Goal: Task Accomplishment & Management: Complete application form

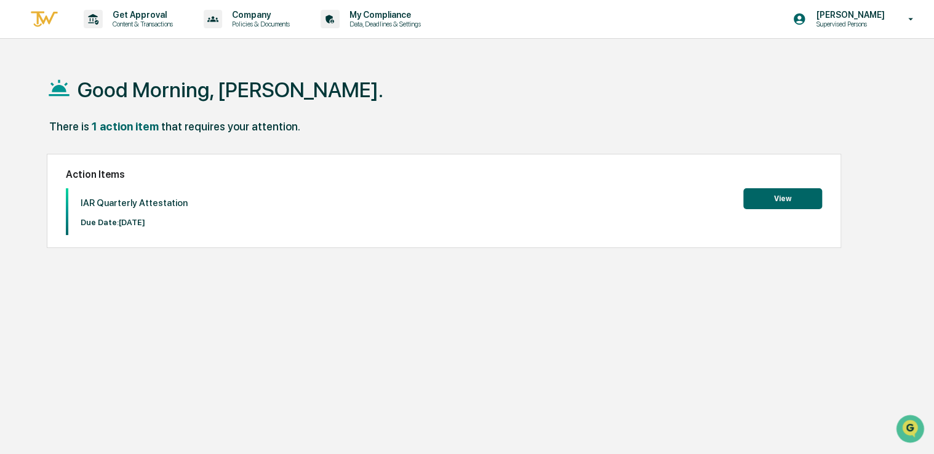
click at [770, 198] on button "View" at bounding box center [782, 198] width 79 height 21
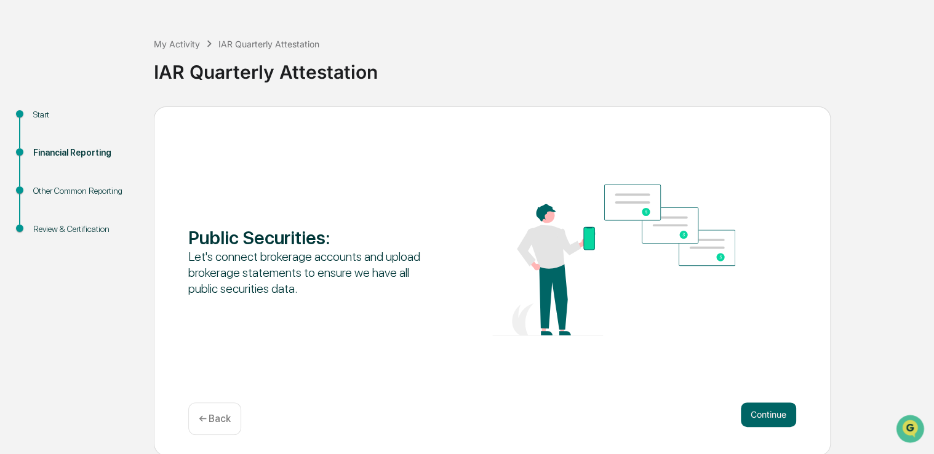
scroll to position [41, 0]
click at [774, 412] on button "Continue" at bounding box center [768, 414] width 55 height 25
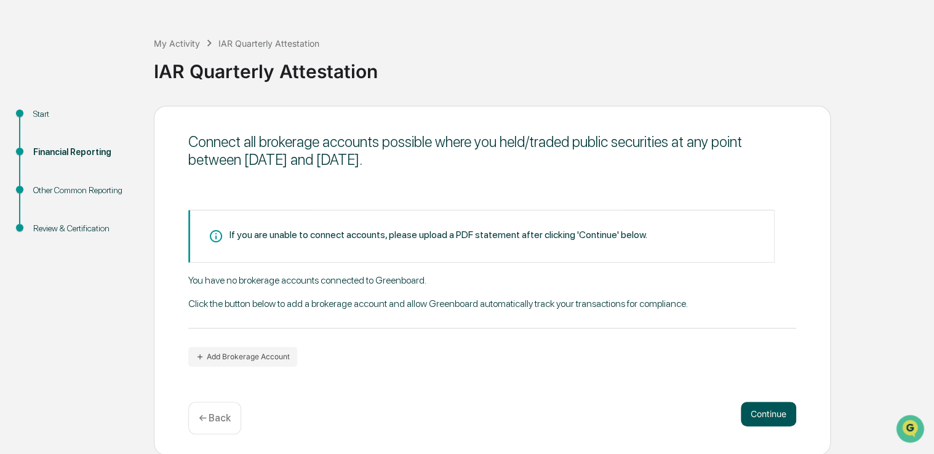
click at [760, 407] on button "Continue" at bounding box center [768, 414] width 55 height 25
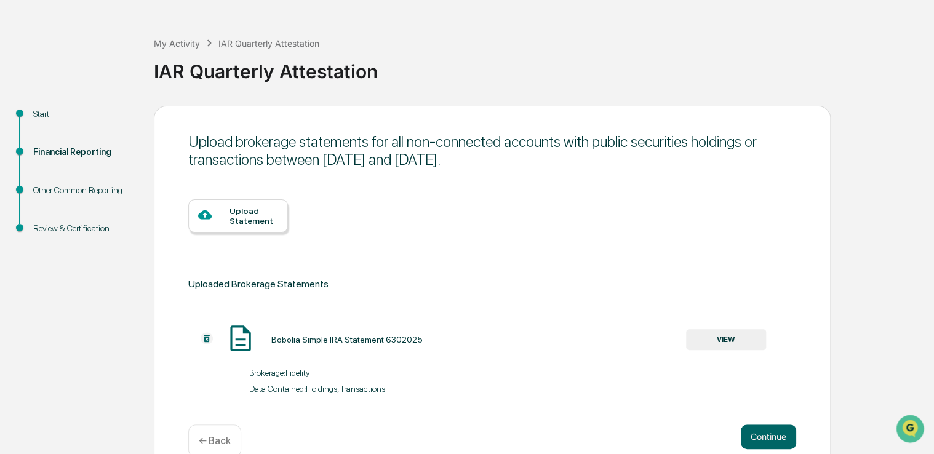
click at [215, 215] on div at bounding box center [213, 215] width 31 height 15
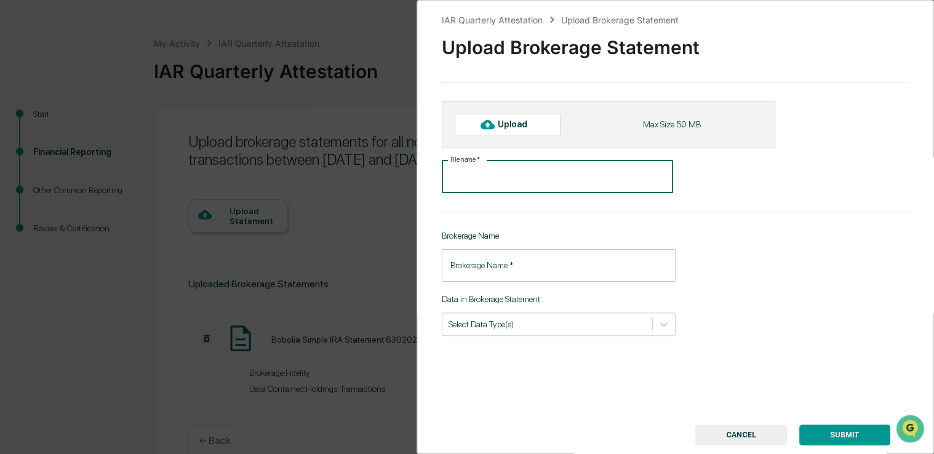
click at [467, 177] on input "File name   *" at bounding box center [557, 177] width 231 height 33
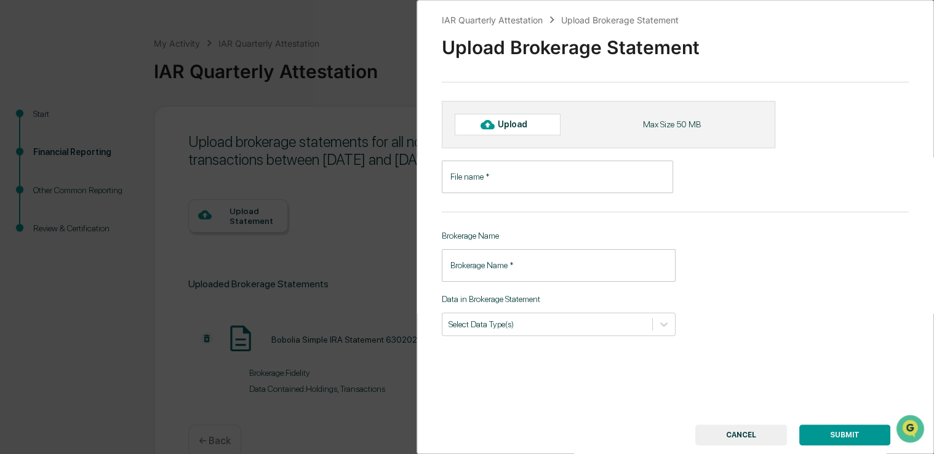
click at [486, 127] on icon at bounding box center [487, 124] width 14 height 9
type input "**********"
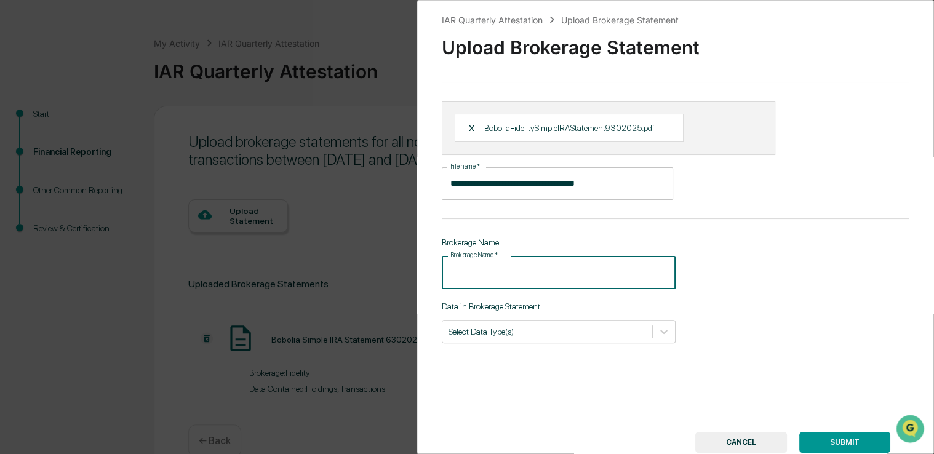
click at [509, 271] on input "Brokerage Name   *" at bounding box center [559, 272] width 234 height 33
type input "********"
click at [521, 338] on div "Select Data Type(s)" at bounding box center [547, 331] width 210 height 17
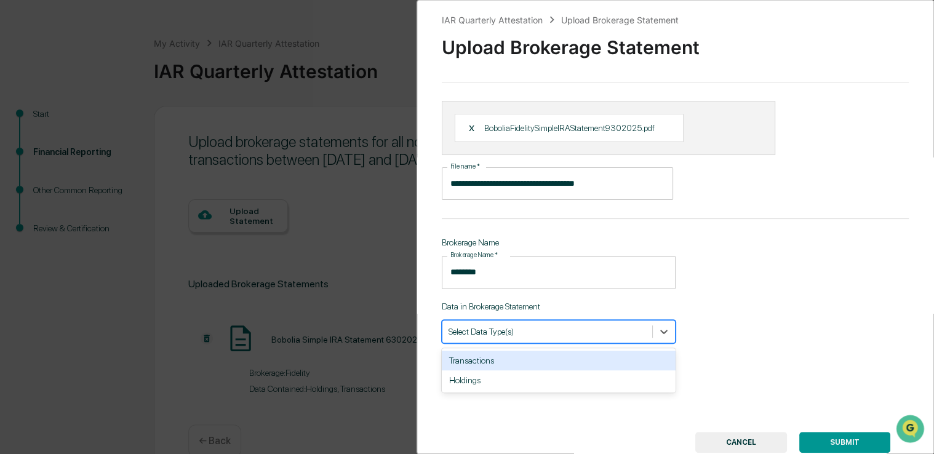
click at [588, 300] on div "**********" at bounding box center [674, 227] width 517 height 454
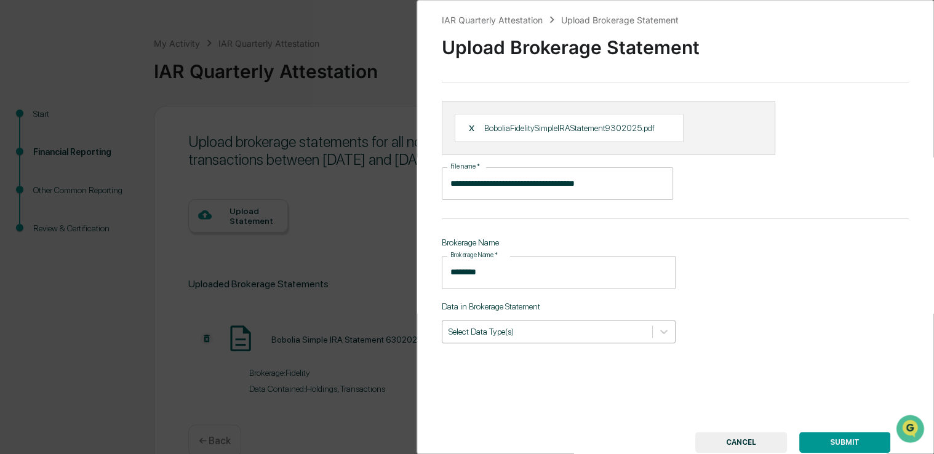
click at [579, 328] on div at bounding box center [546, 331] width 197 height 12
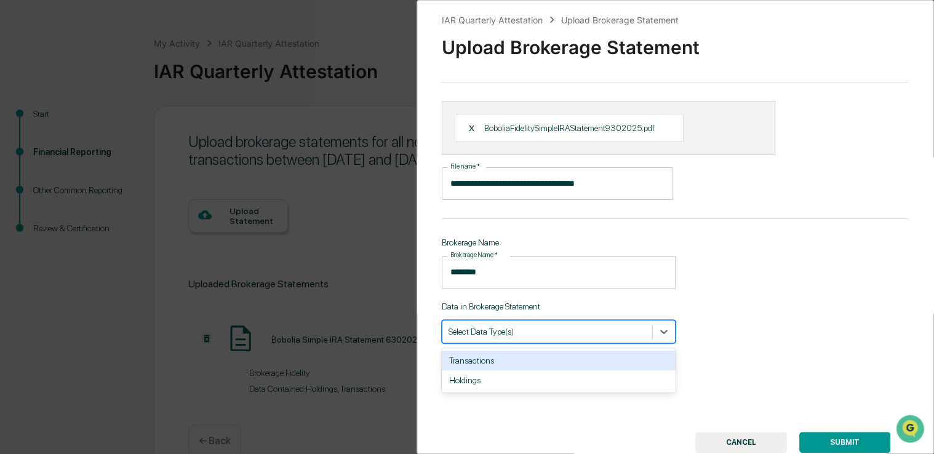
click at [524, 363] on div "Transactions" at bounding box center [559, 361] width 234 height 20
click at [520, 360] on div "Holdings" at bounding box center [559, 361] width 234 height 20
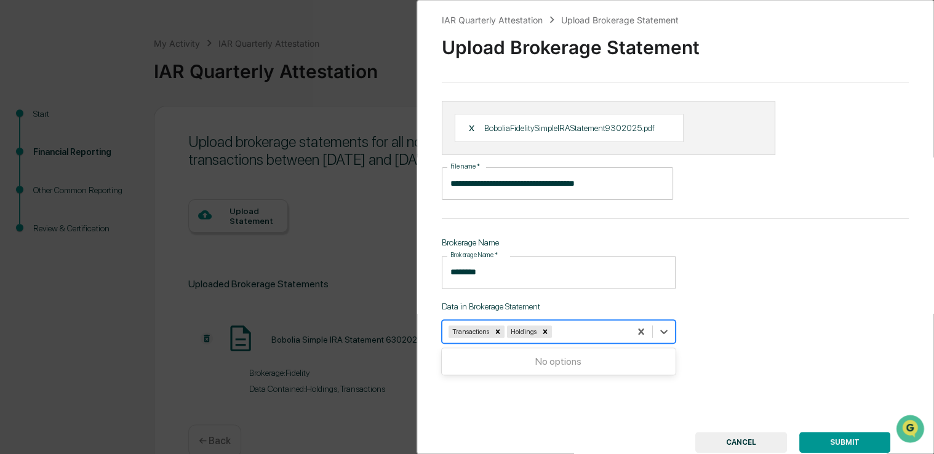
click at [837, 439] on button "SUBMIT" at bounding box center [844, 442] width 91 height 21
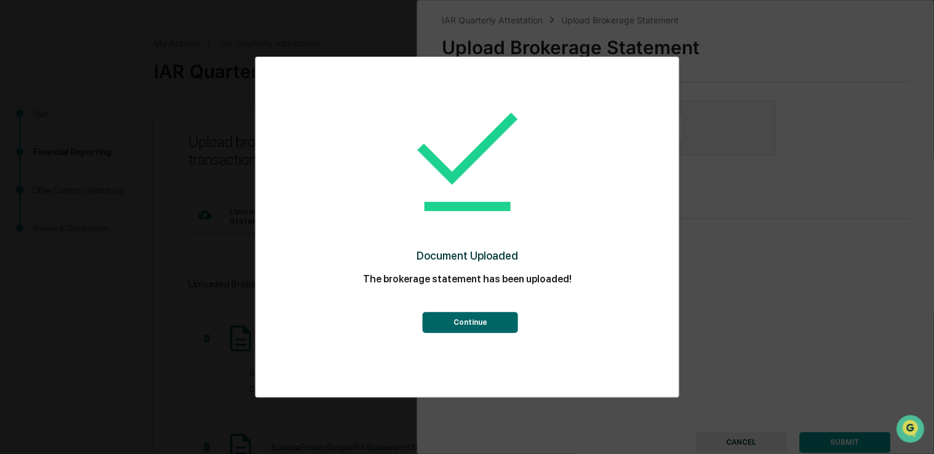
click at [458, 324] on button "Continue" at bounding box center [470, 322] width 95 height 21
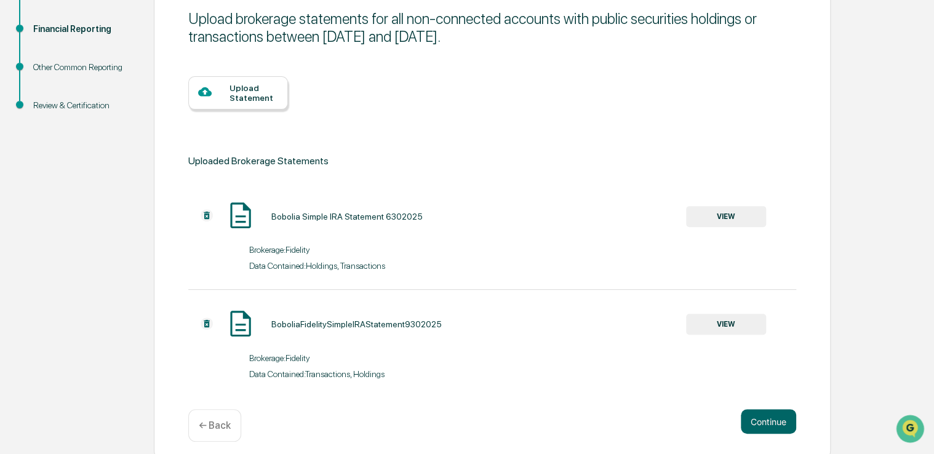
scroll to position [175, 0]
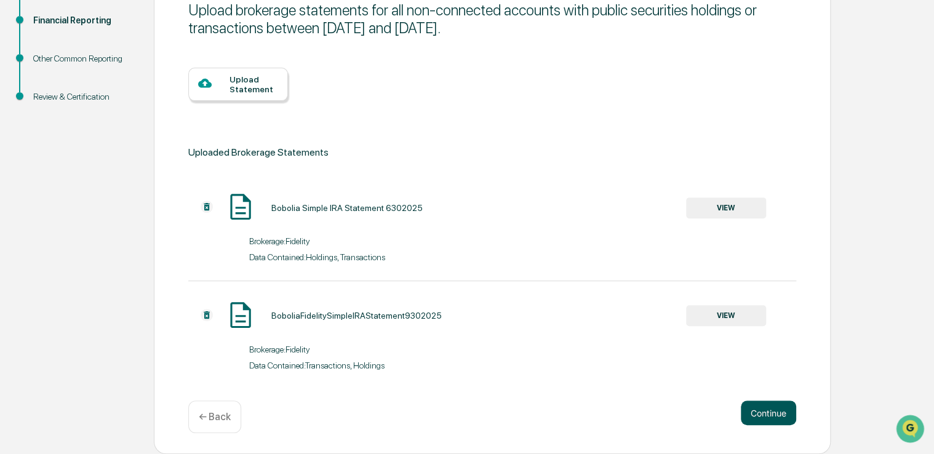
click at [776, 413] on button "Continue" at bounding box center [768, 412] width 55 height 25
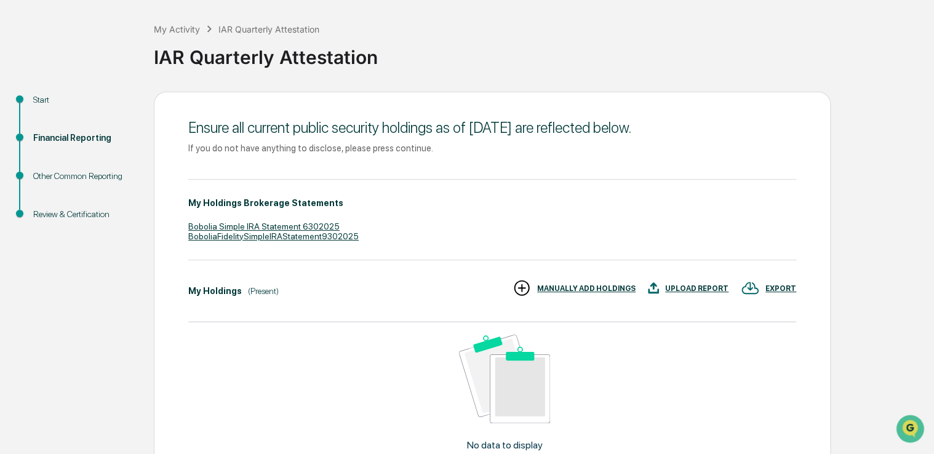
scroll to position [52, 0]
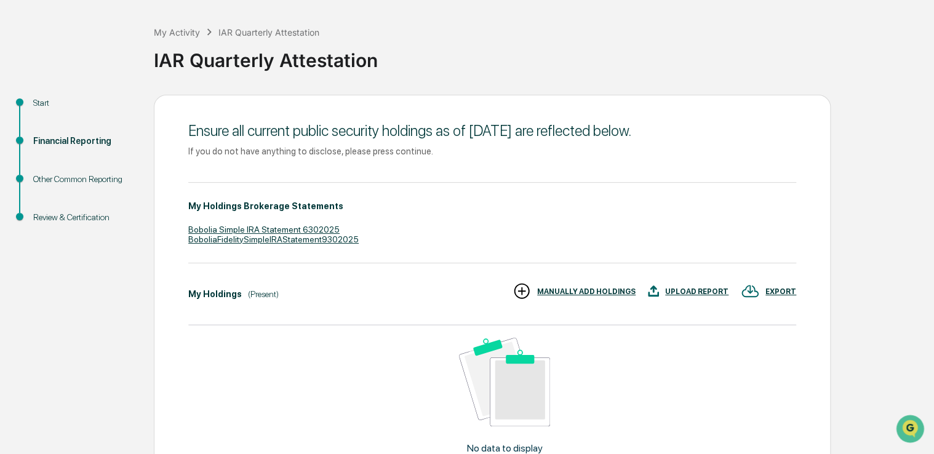
click at [245, 243] on div "BoboliaFidelitySimpleIRAStatement9302025" at bounding box center [492, 239] width 608 height 10
click at [491, 246] on div "My Holdings Brokerage Statements Bobolia Simple IRA Statement 6302025 BoboliaFi…" at bounding box center [492, 222] width 608 height 81
click at [686, 292] on div "UPLOAD REPORT" at bounding box center [696, 291] width 63 height 9
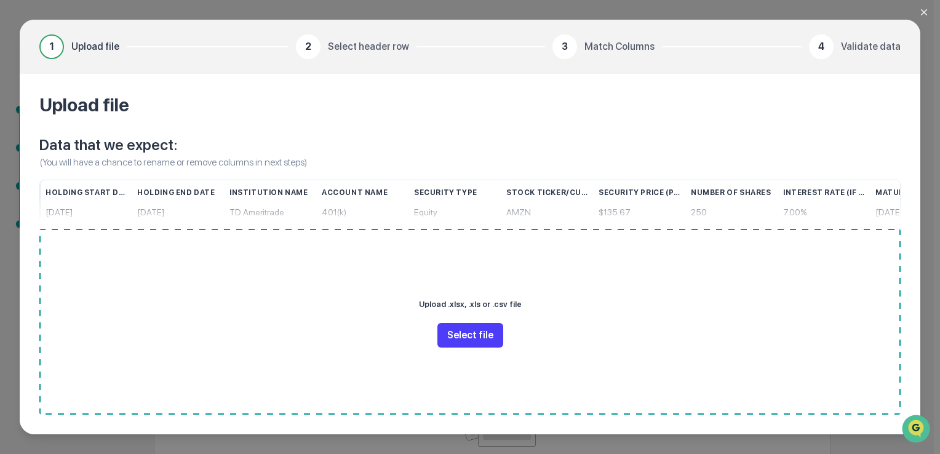
click at [482, 332] on button "Select file" at bounding box center [470, 335] width 66 height 25
click at [923, 14] on icon "Close modal" at bounding box center [924, 12] width 10 height 10
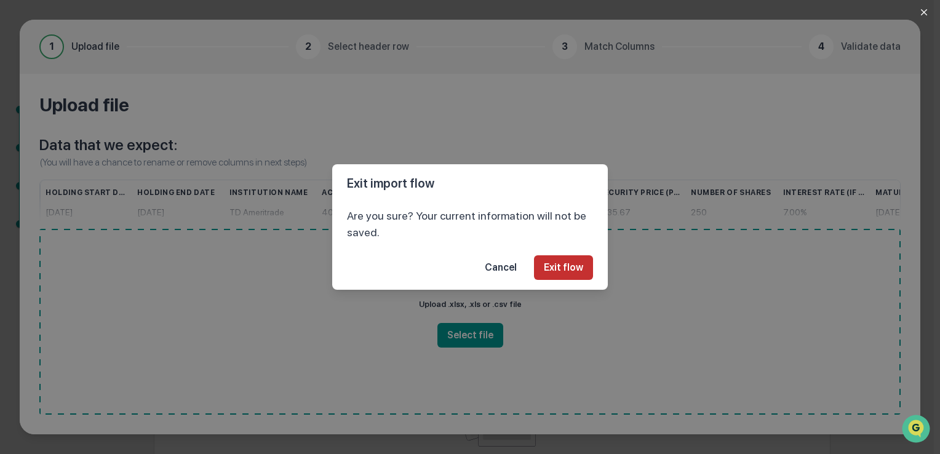
click at [578, 272] on button "Exit flow" at bounding box center [563, 267] width 59 height 25
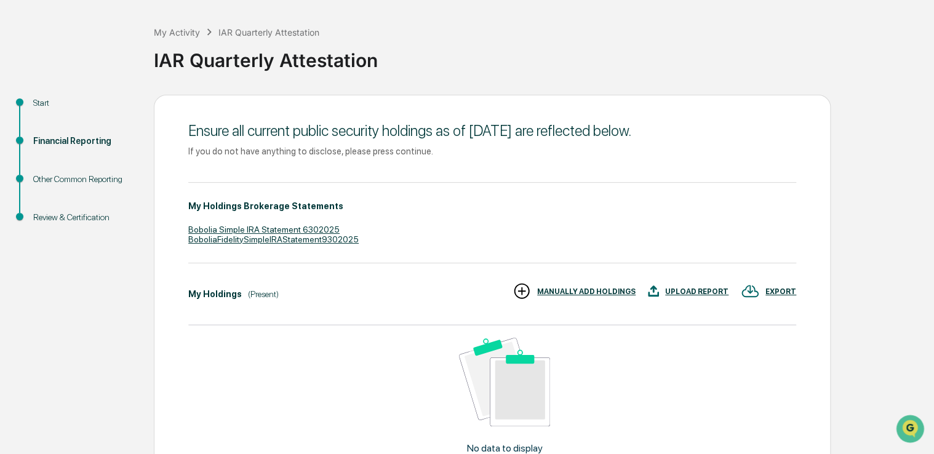
click at [777, 290] on div "EXPORT" at bounding box center [780, 291] width 31 height 9
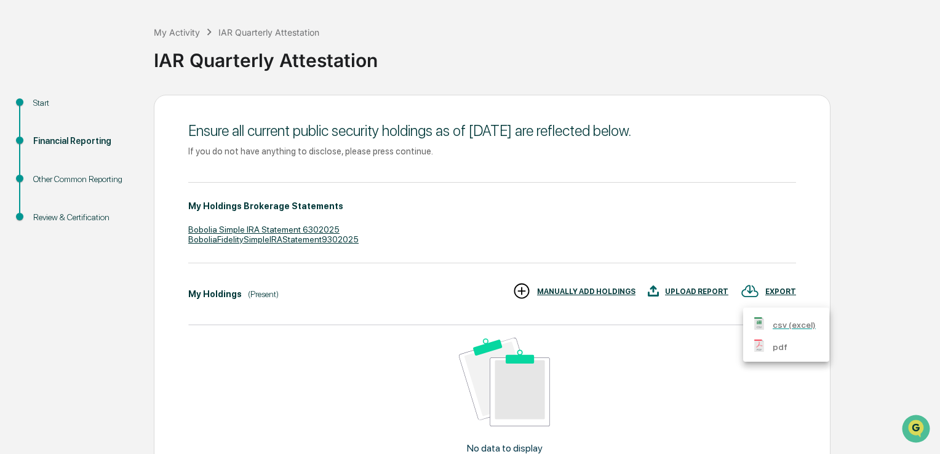
click at [774, 348] on p "pdf" at bounding box center [780, 347] width 15 height 13
click at [780, 346] on p "pdf" at bounding box center [780, 347] width 15 height 13
click at [533, 292] on div at bounding box center [470, 227] width 940 height 454
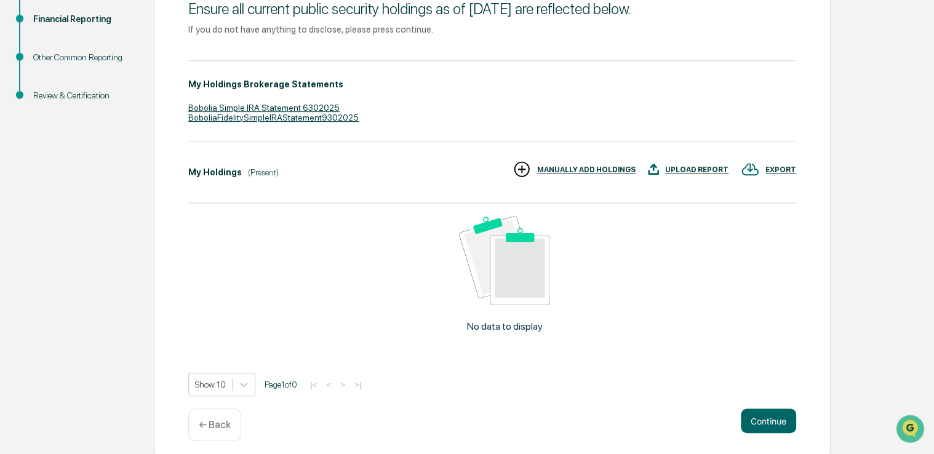
scroll to position [182, 0]
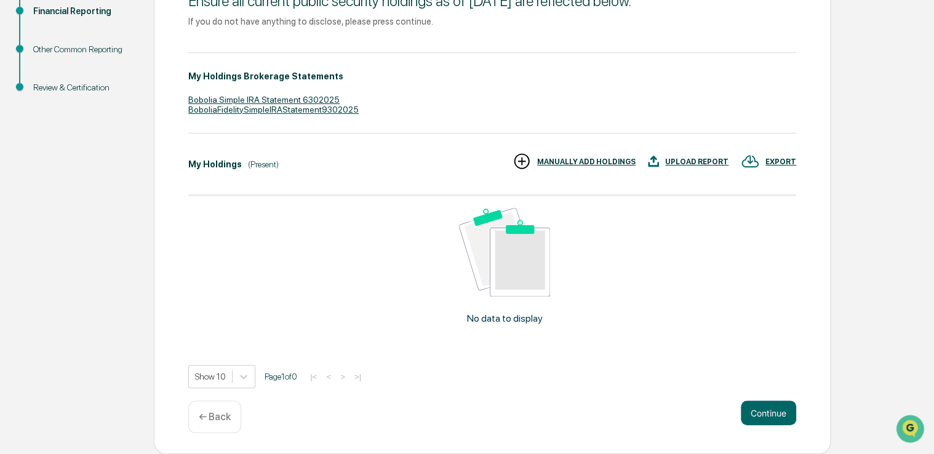
click at [531, 163] on img at bounding box center [521, 161] width 18 height 18
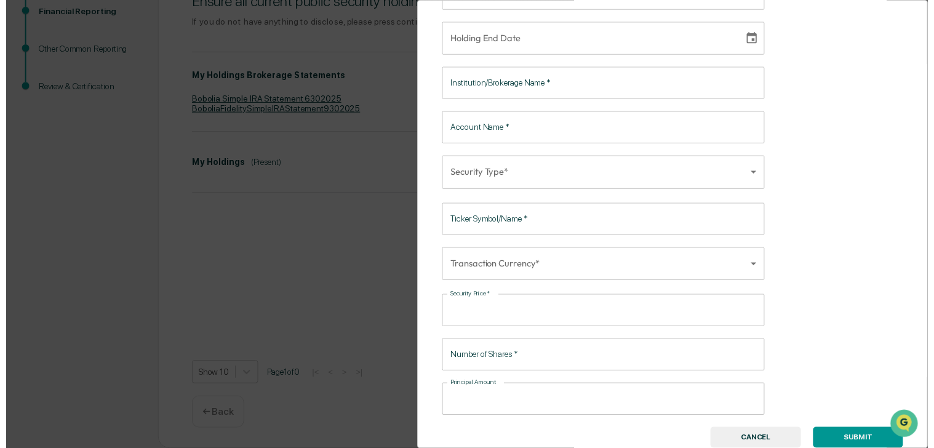
scroll to position [101, 0]
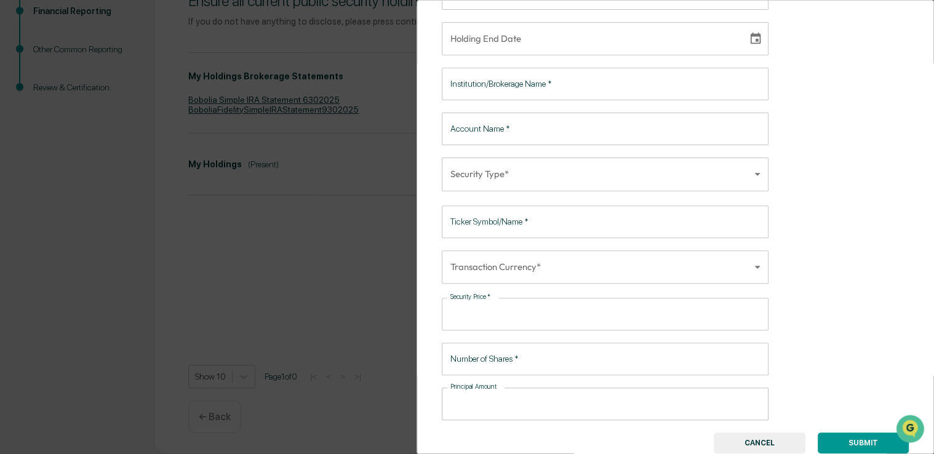
click at [749, 440] on button "CANCEL" at bounding box center [760, 442] width 92 height 21
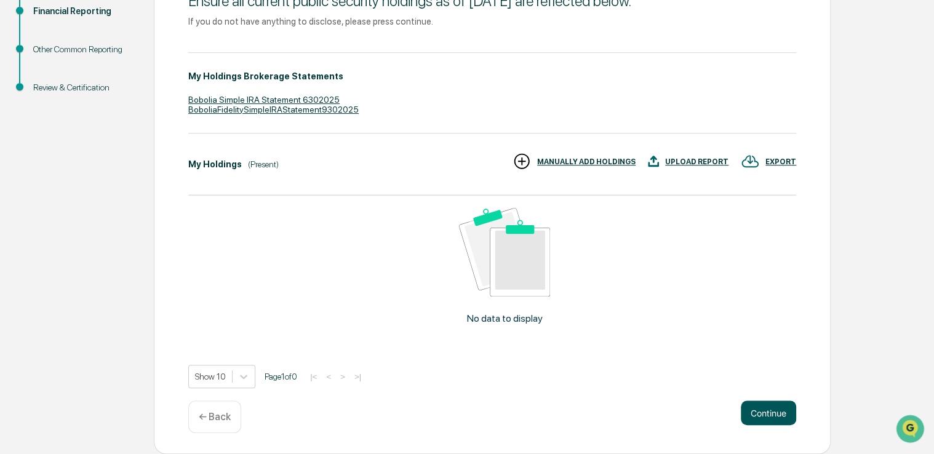
click at [760, 412] on button "Continue" at bounding box center [768, 412] width 55 height 25
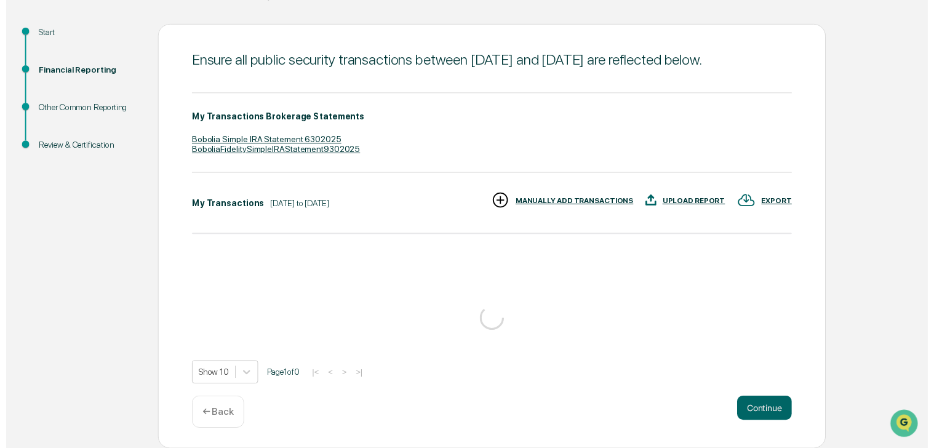
scroll to position [182, 0]
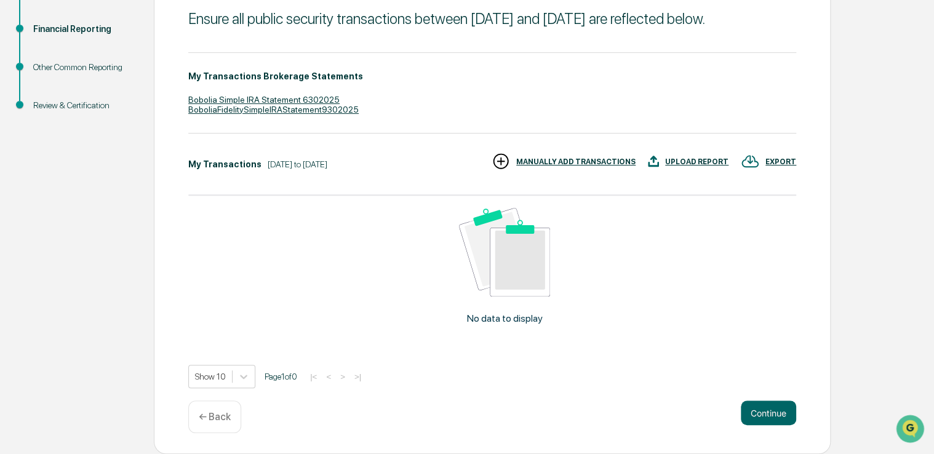
click at [213, 168] on div "My Transactions" at bounding box center [224, 164] width 73 height 10
click at [782, 416] on button "Continue" at bounding box center [768, 412] width 55 height 25
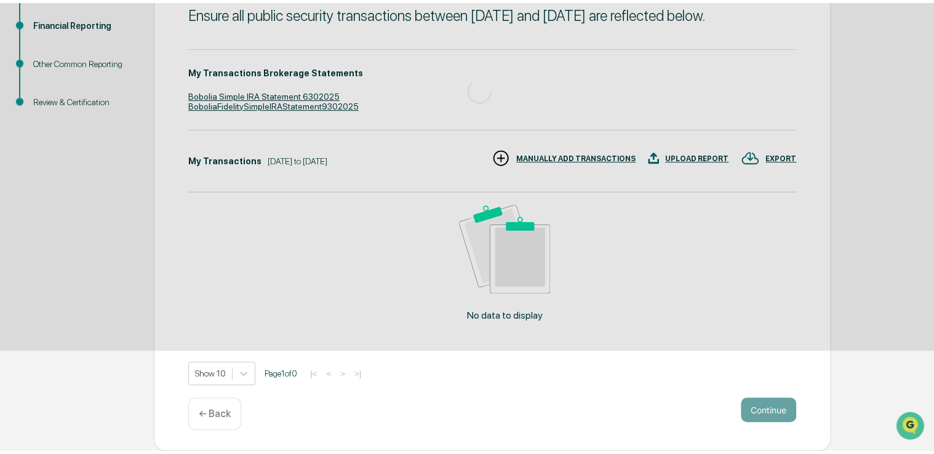
scroll to position [41, 0]
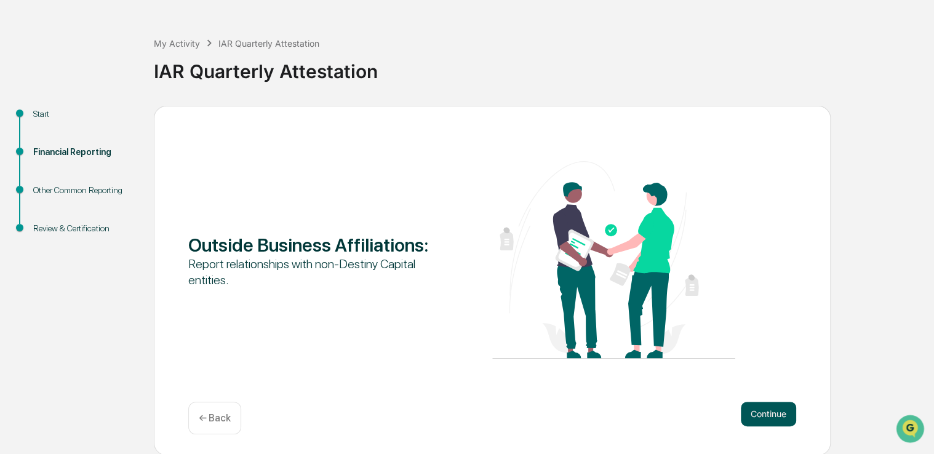
click at [776, 416] on button "Continue" at bounding box center [768, 414] width 55 height 25
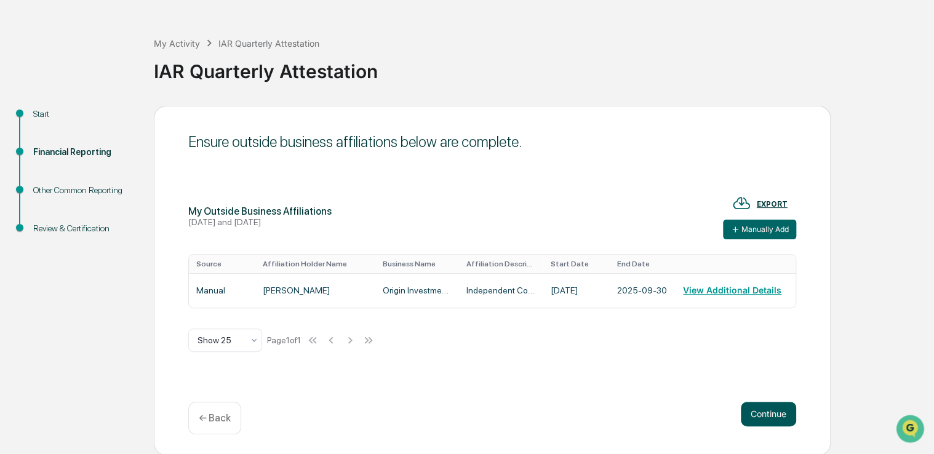
click at [770, 414] on button "Continue" at bounding box center [768, 414] width 55 height 25
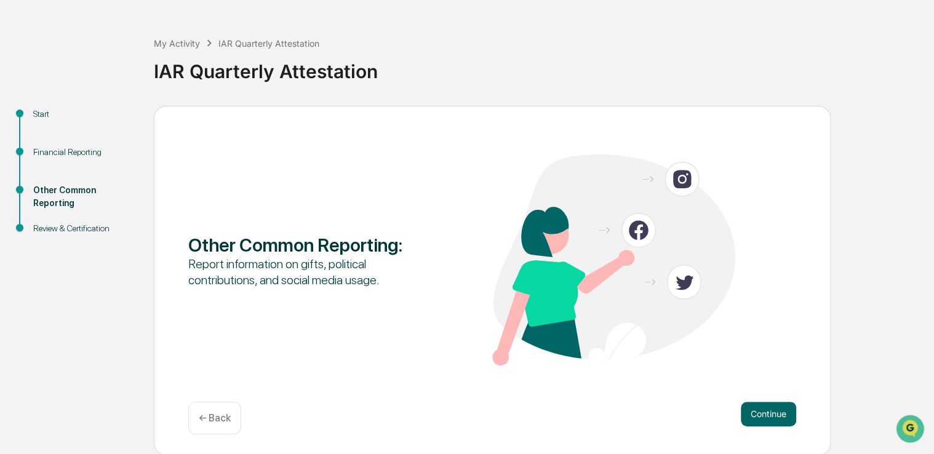
click at [770, 414] on button "Continue" at bounding box center [768, 414] width 55 height 25
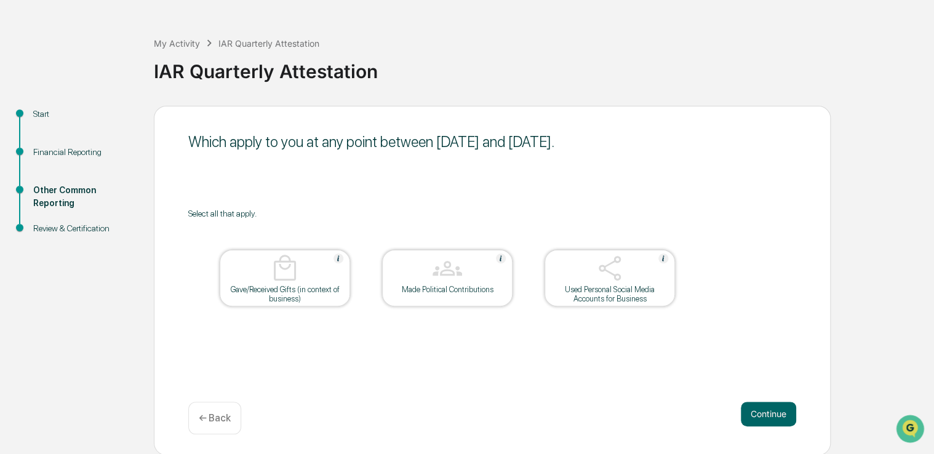
click at [770, 414] on button "Continue" at bounding box center [768, 414] width 55 height 25
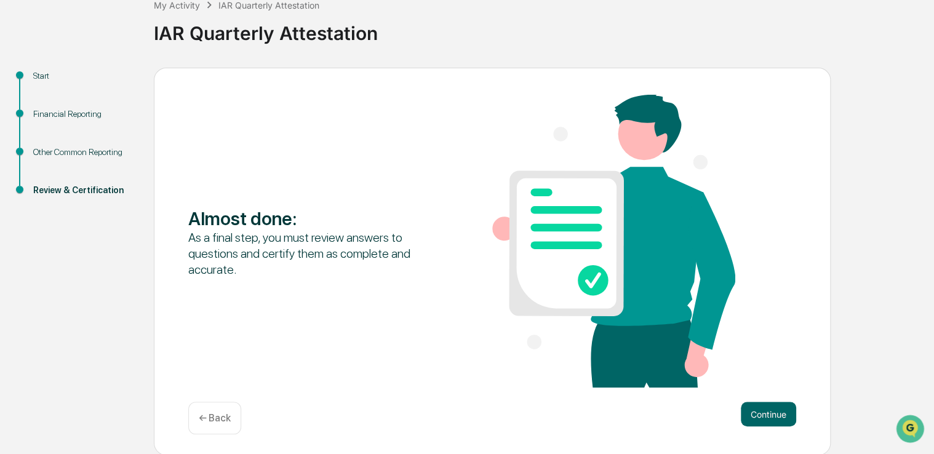
scroll to position [79, 0]
click at [779, 409] on button "Continue" at bounding box center [768, 413] width 55 height 25
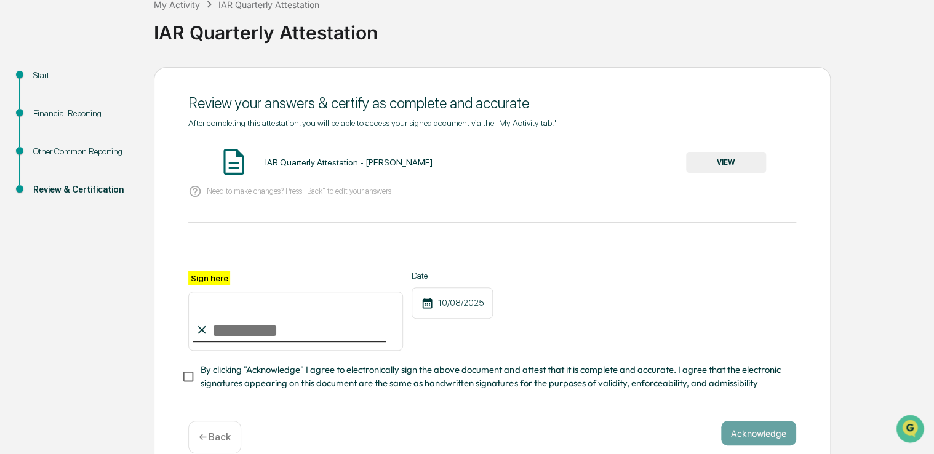
click at [215, 318] on input "Sign here" at bounding box center [295, 321] width 215 height 59
type input "**********"
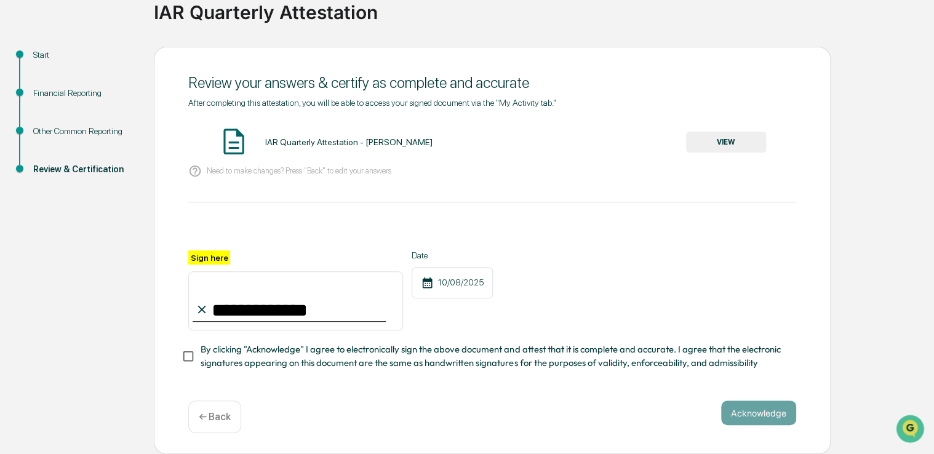
scroll to position [103, 0]
click at [755, 415] on button "Acknowledge" at bounding box center [758, 412] width 75 height 25
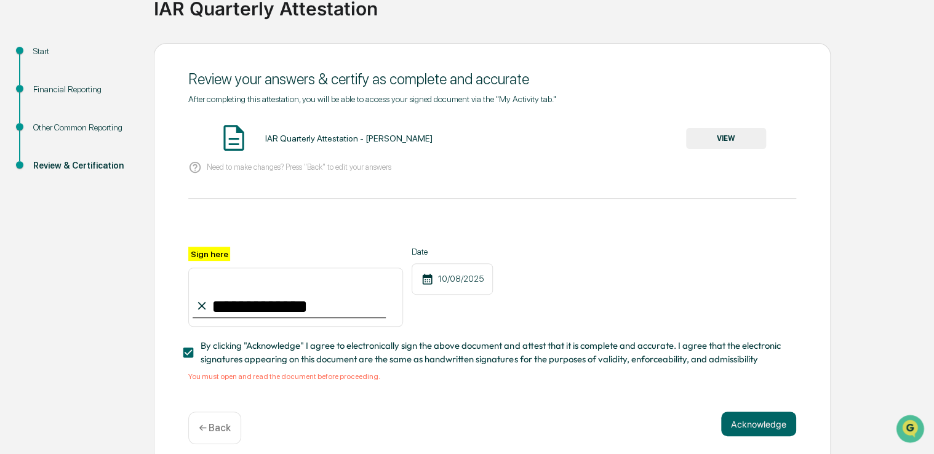
click at [717, 146] on button "VIEW" at bounding box center [726, 138] width 80 height 21
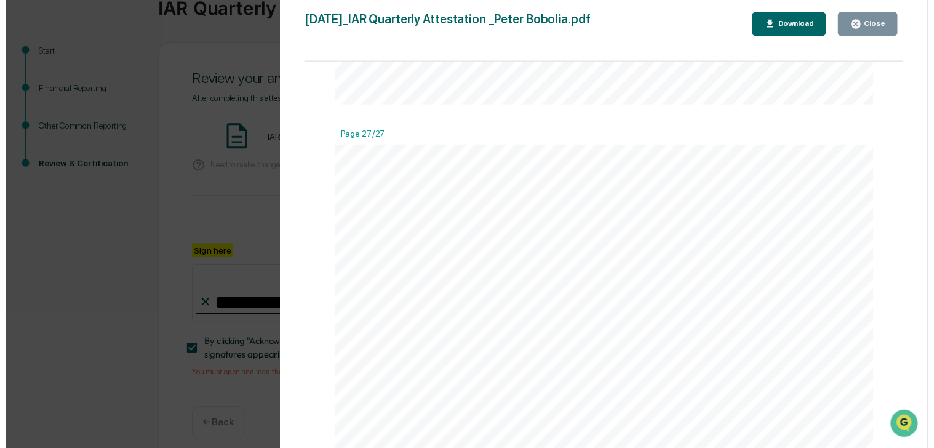
scroll to position [14261, 0]
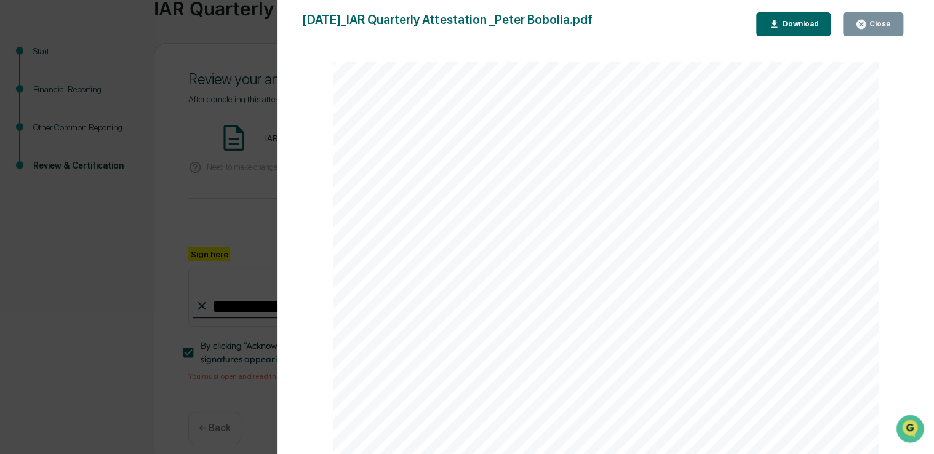
click at [891, 31] on button "Close" at bounding box center [873, 24] width 60 height 24
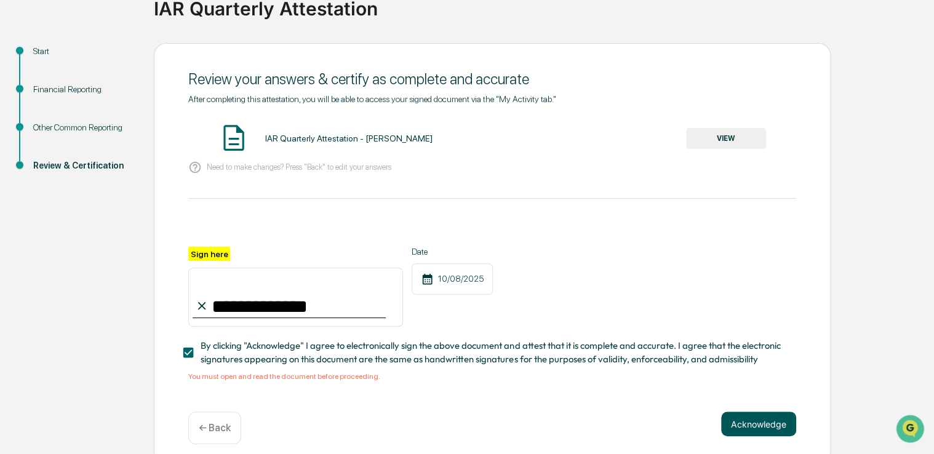
click at [758, 429] on button "Acknowledge" at bounding box center [758, 424] width 75 height 25
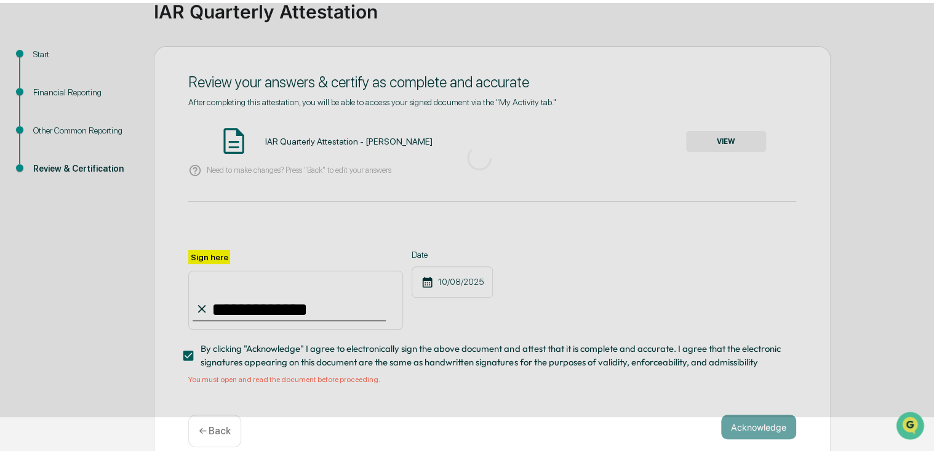
scroll to position [41, 0]
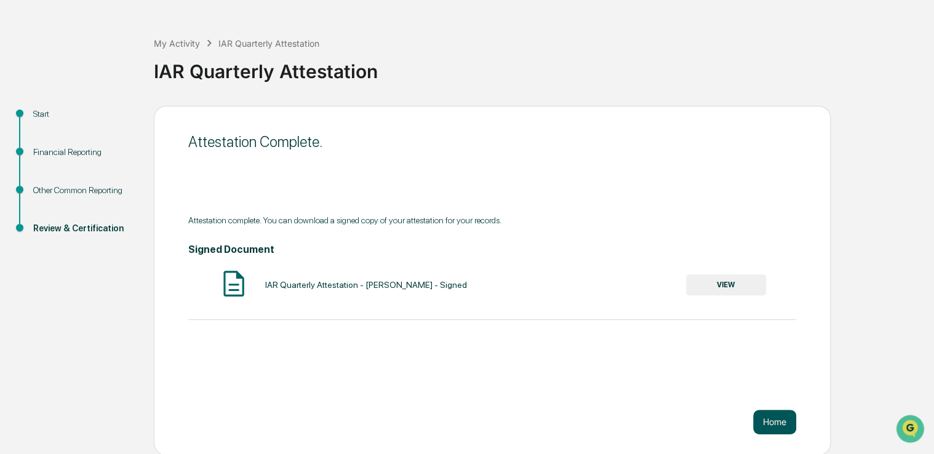
click at [783, 416] on button "Home" at bounding box center [774, 422] width 43 height 25
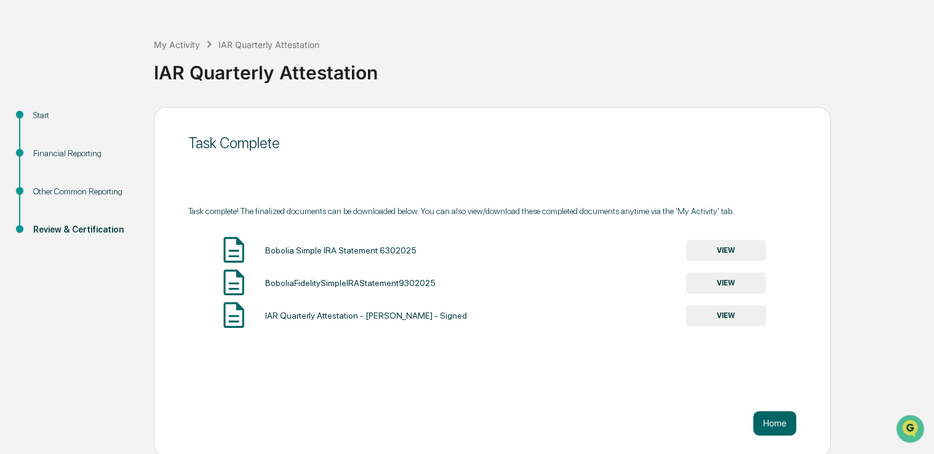
scroll to position [41, 0]
click at [60, 152] on div "Financial Reporting" at bounding box center [83, 152] width 101 height 13
click at [768, 420] on button "Home" at bounding box center [774, 422] width 43 height 25
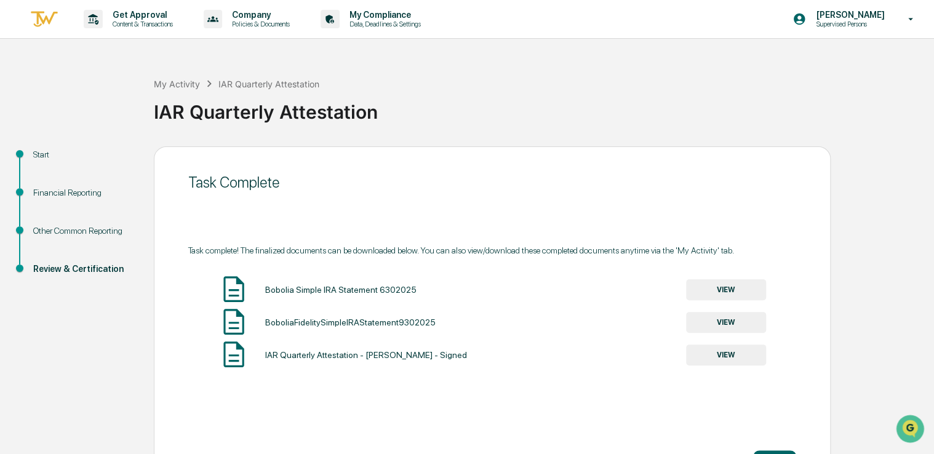
click at [332, 250] on div "Task complete! The finalized documents can be downloaded below. You can also vi…" at bounding box center [492, 250] width 608 height 10
click at [61, 193] on div "Financial Reporting" at bounding box center [83, 192] width 101 height 13
click at [170, 84] on div "My Activity" at bounding box center [177, 84] width 46 height 10
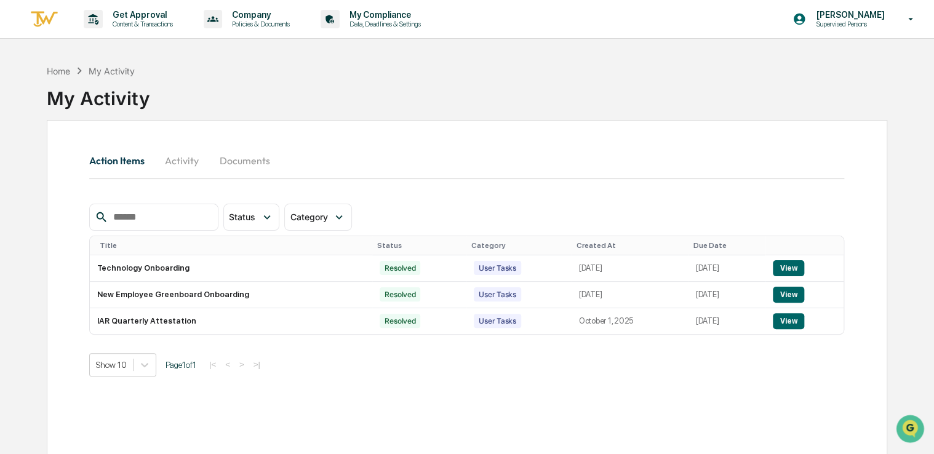
click at [182, 161] on button "Activity" at bounding box center [181, 161] width 55 height 30
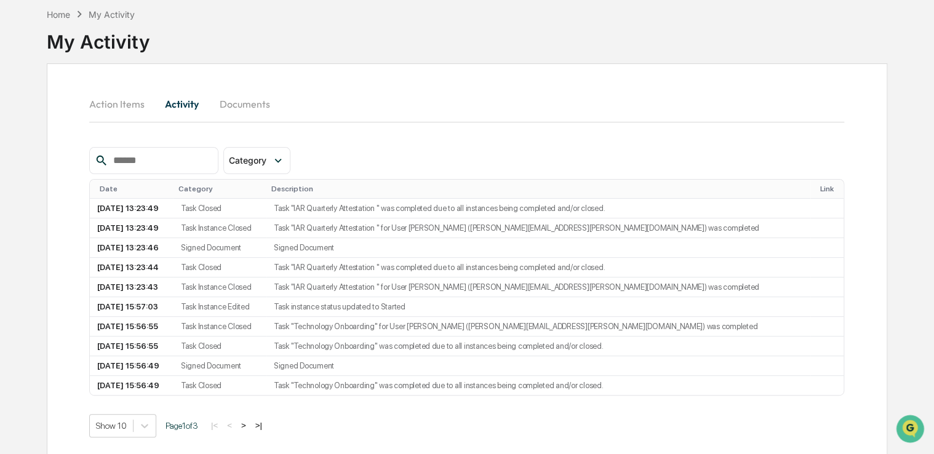
scroll to position [65, 0]
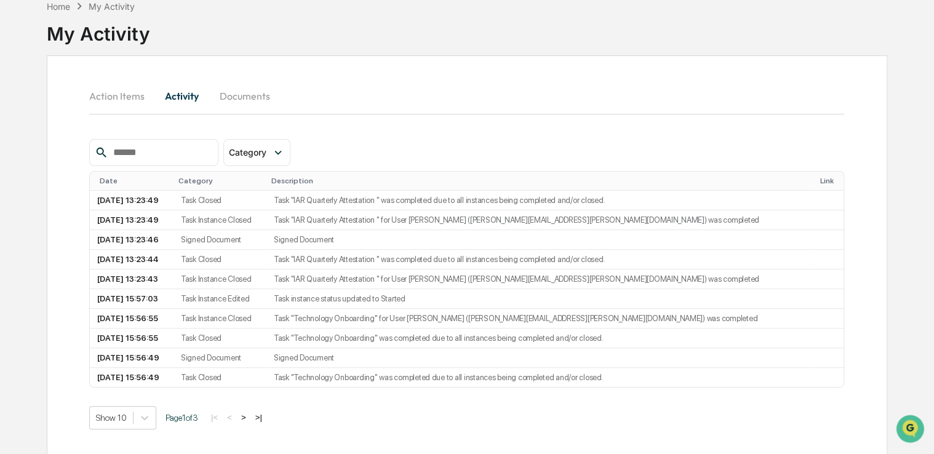
click at [255, 98] on button "Documents" at bounding box center [245, 96] width 70 height 30
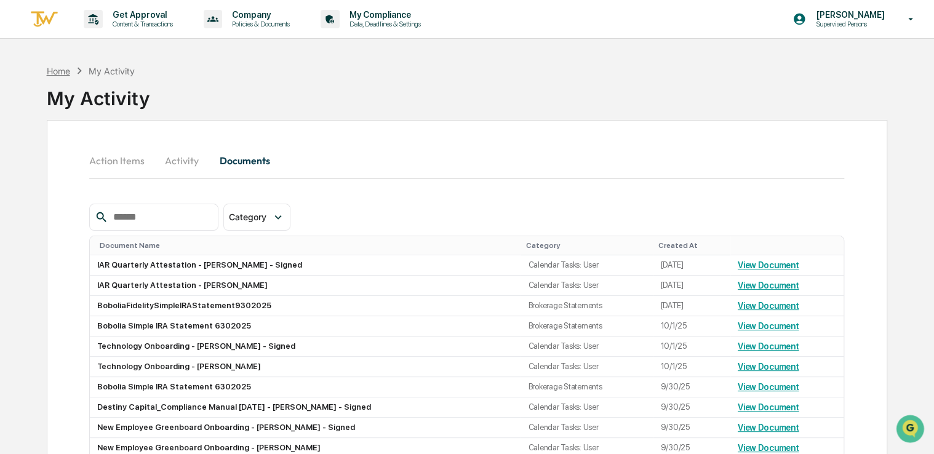
click at [57, 70] on div "Home" at bounding box center [58, 71] width 23 height 10
